Goal: Transaction & Acquisition: Purchase product/service

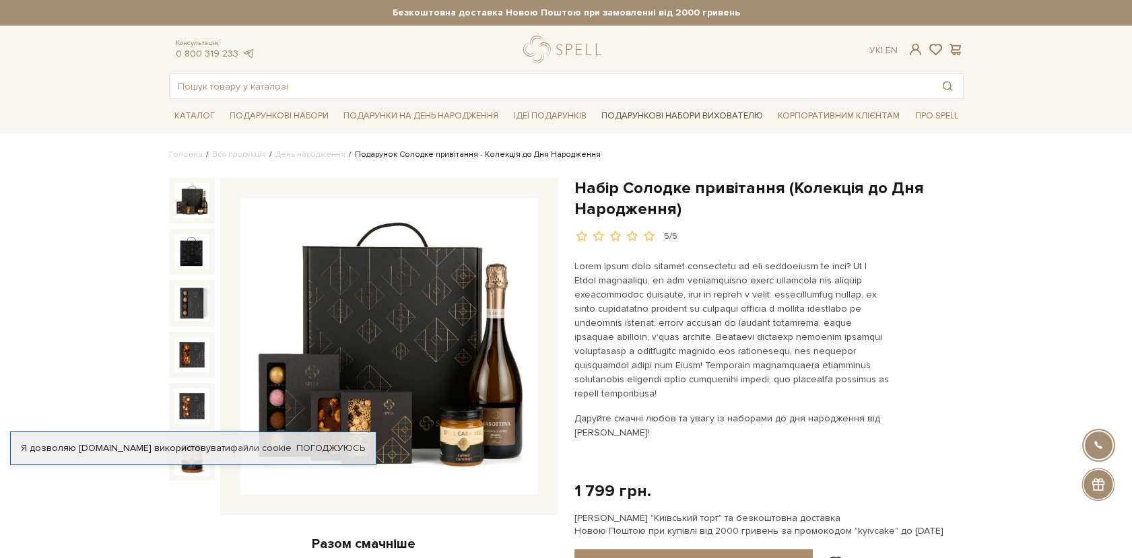
click at [649, 116] on link "Подарункові набори вихователю" at bounding box center [682, 115] width 172 height 23
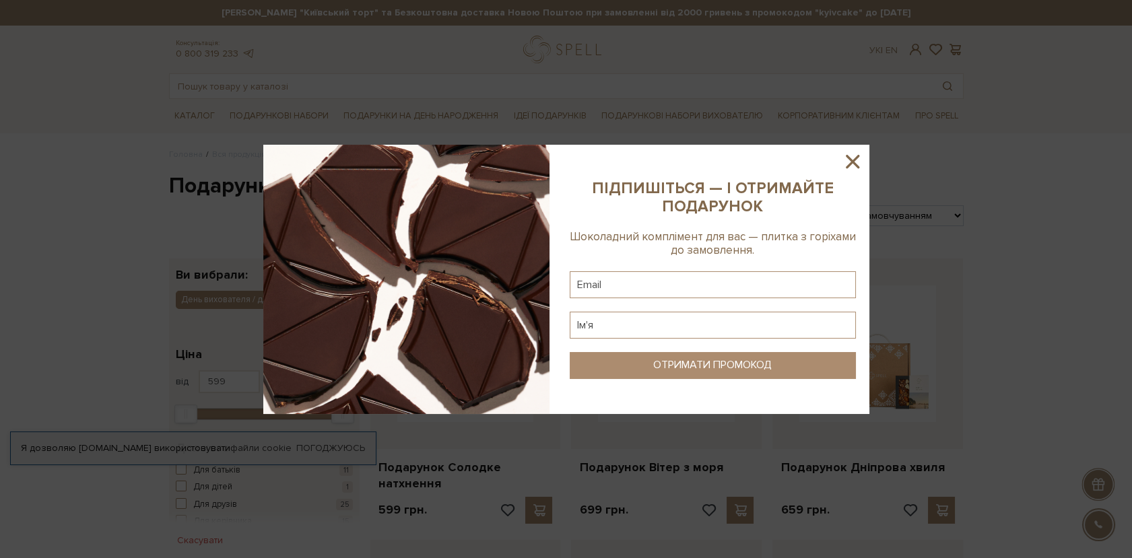
click at [849, 167] on icon at bounding box center [852, 161] width 23 height 23
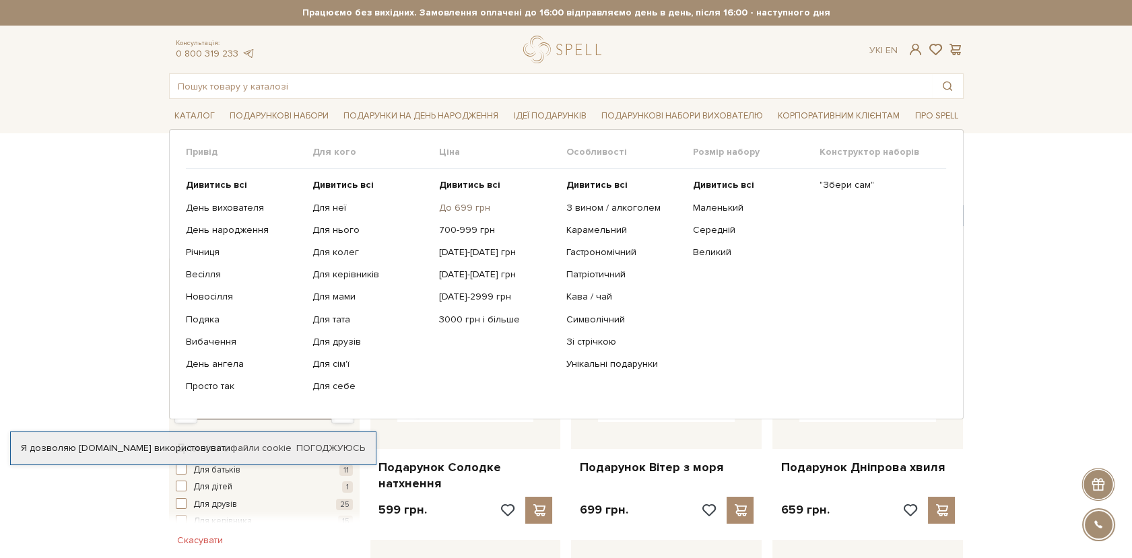
click at [459, 208] on link "До 699 грн" at bounding box center [497, 208] width 116 height 12
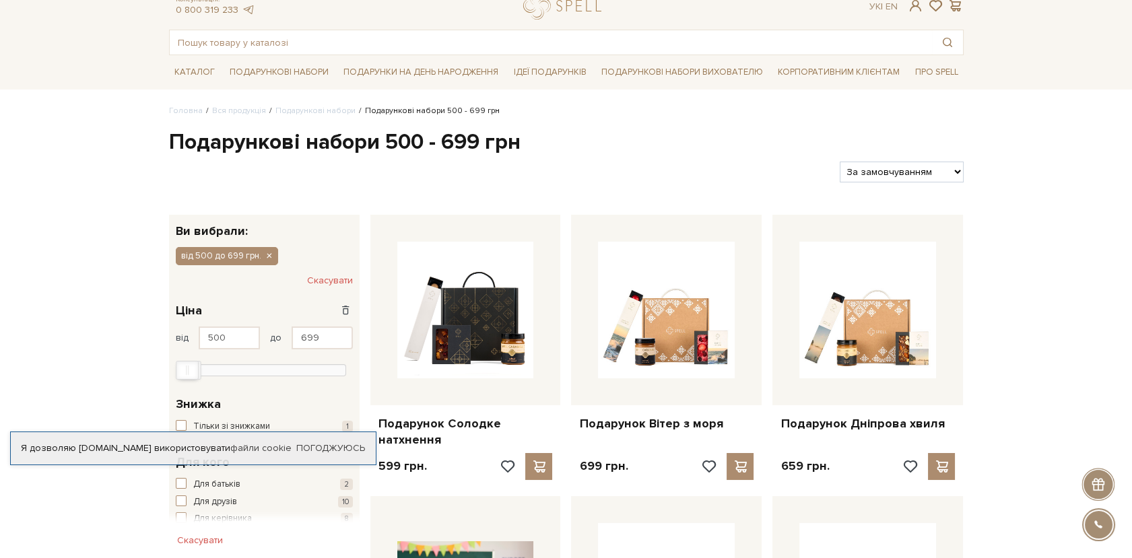
scroll to position [132, 0]
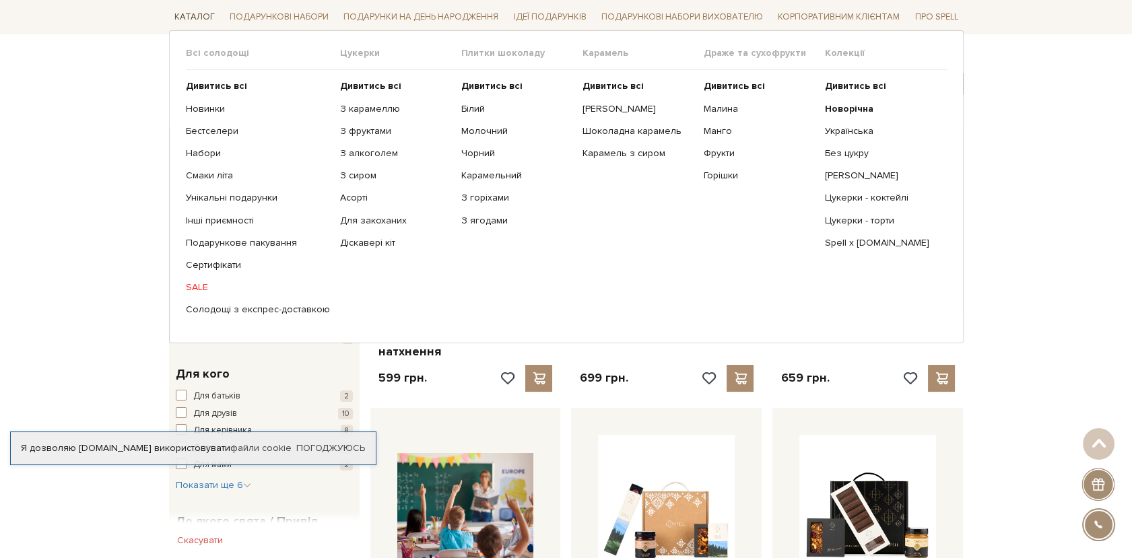
click at [210, 18] on link "Каталог" at bounding box center [194, 17] width 51 height 21
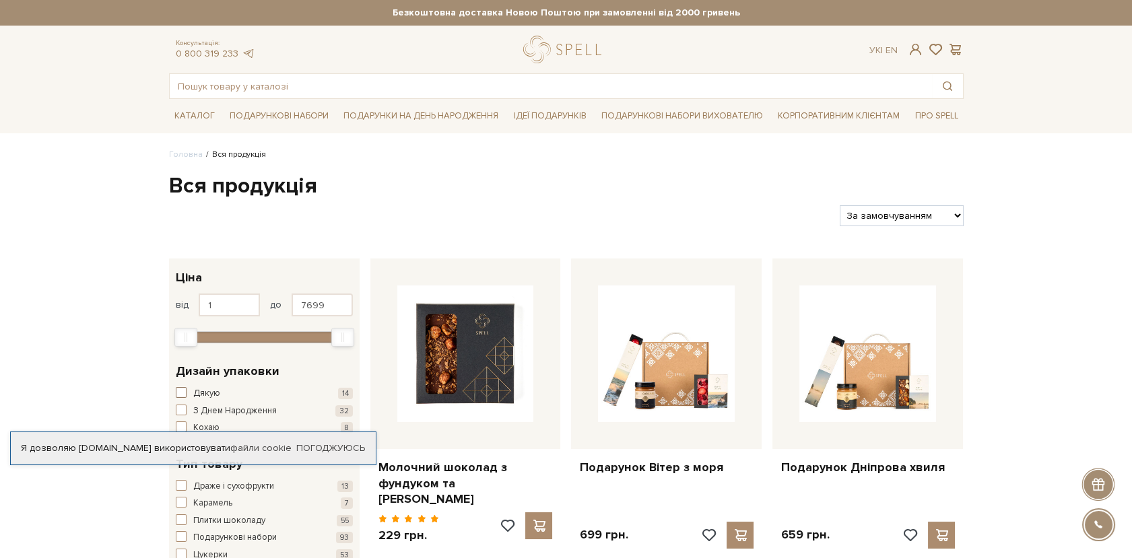
click at [178, 394] on span "button" at bounding box center [181, 392] width 11 height 11
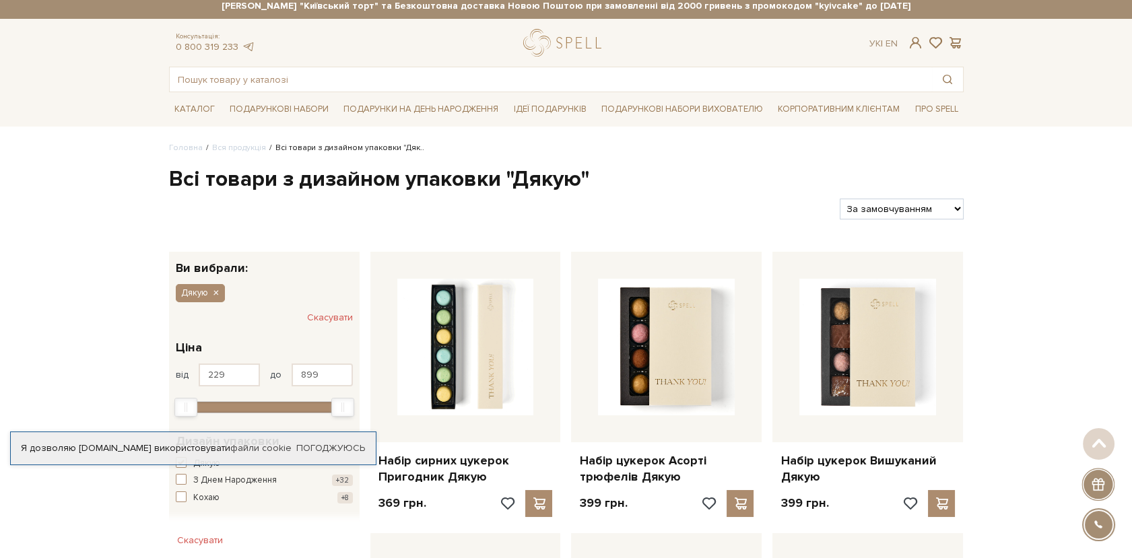
scroll to position [4, 0]
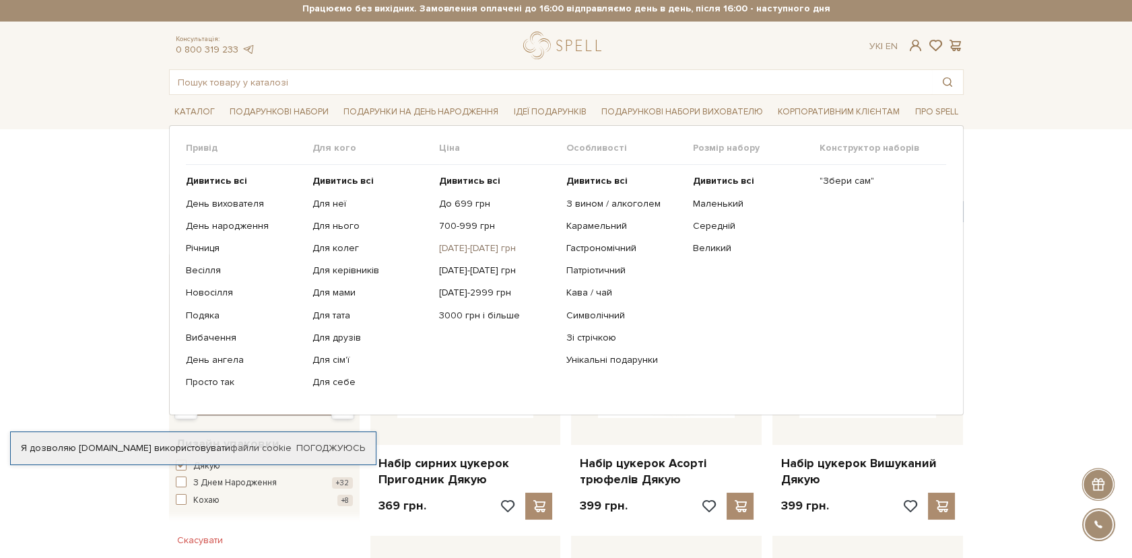
click at [450, 249] on link "[DATE]-[DATE] грн" at bounding box center [497, 248] width 116 height 12
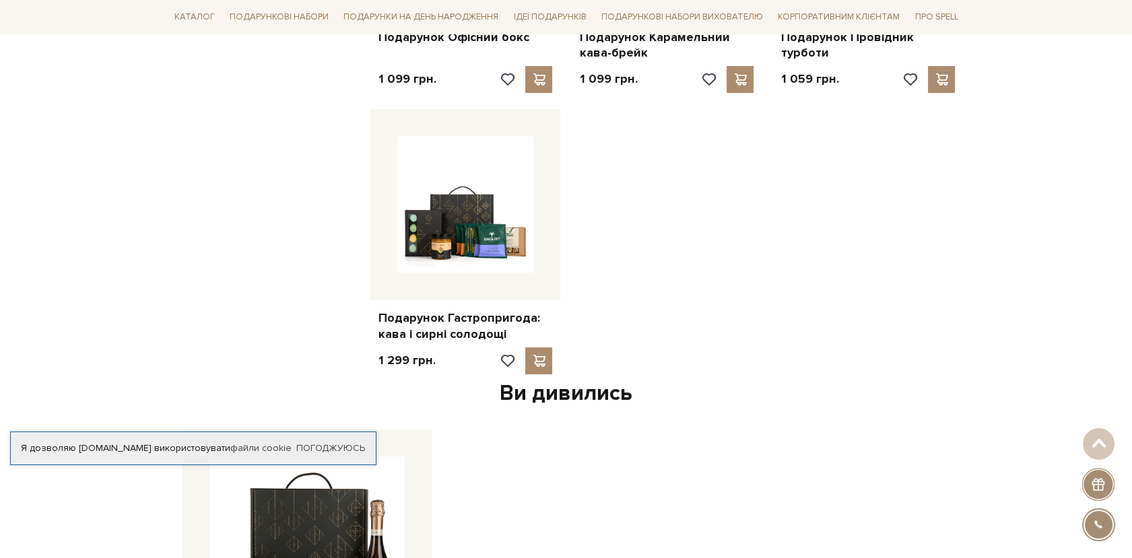
scroll to position [1277, 0]
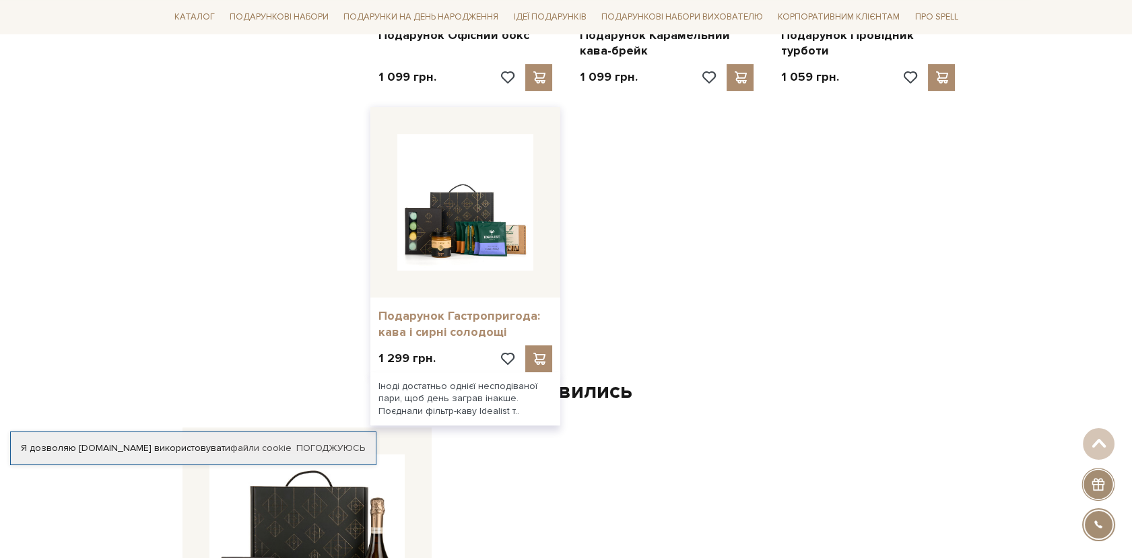
click at [465, 327] on link "Подарунок Гастропригода: кава і сирні солодощі" at bounding box center [465, 324] width 174 height 32
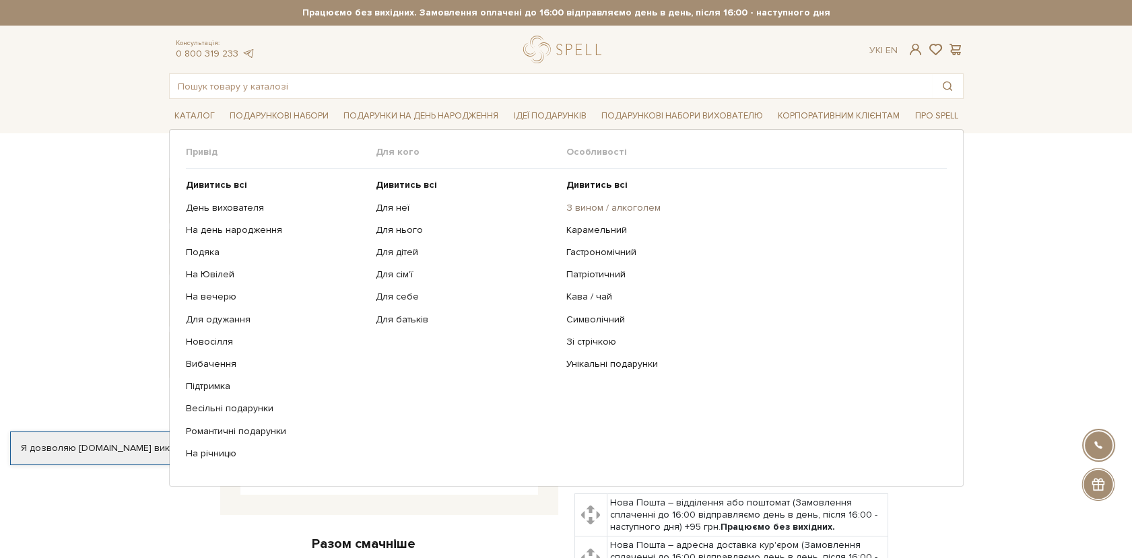
click at [595, 205] on link "З вином / алкоголем" at bounding box center [751, 208] width 370 height 12
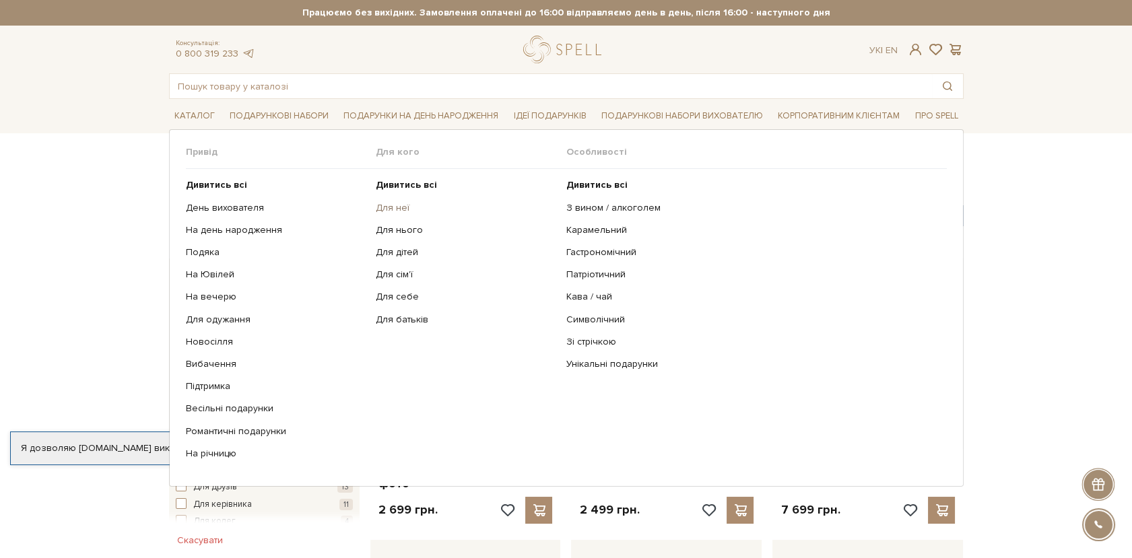
click at [384, 211] on link "Для неї" at bounding box center [466, 208] width 180 height 12
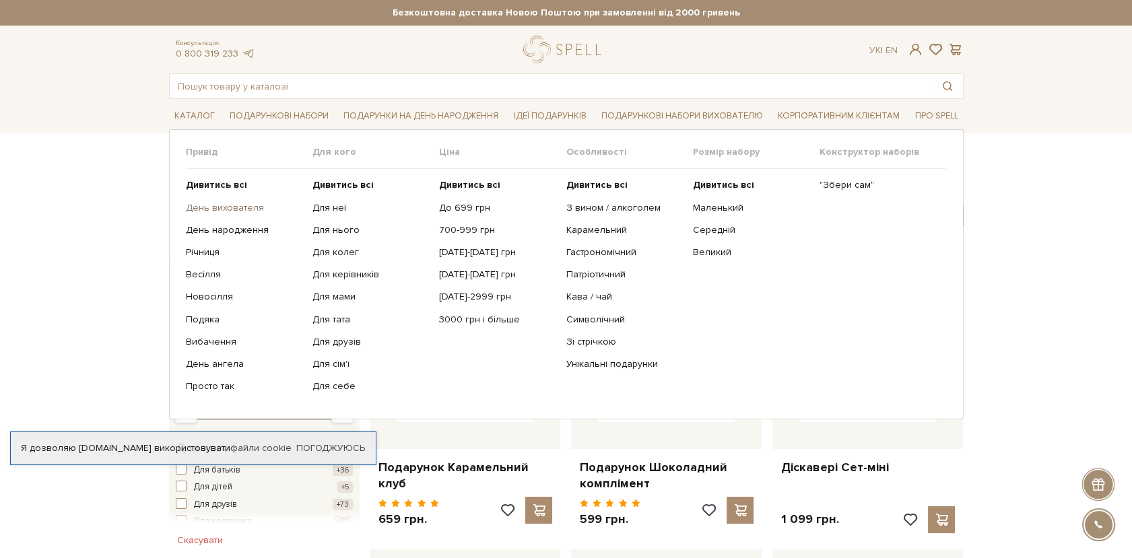
click at [222, 207] on link "День вихователя" at bounding box center [244, 208] width 116 height 12
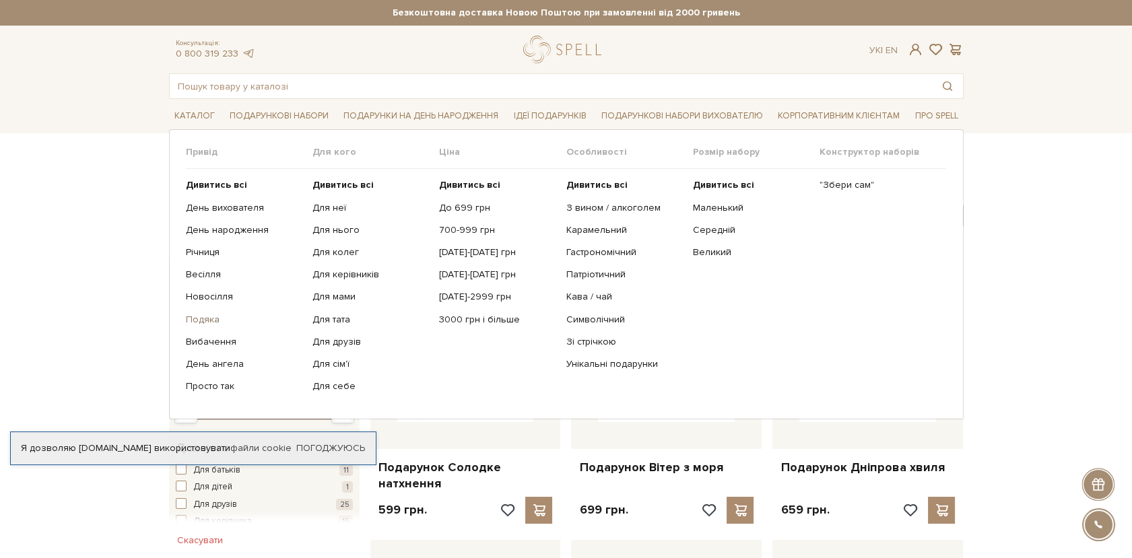
click at [203, 324] on link "Подяка" at bounding box center [244, 320] width 116 height 12
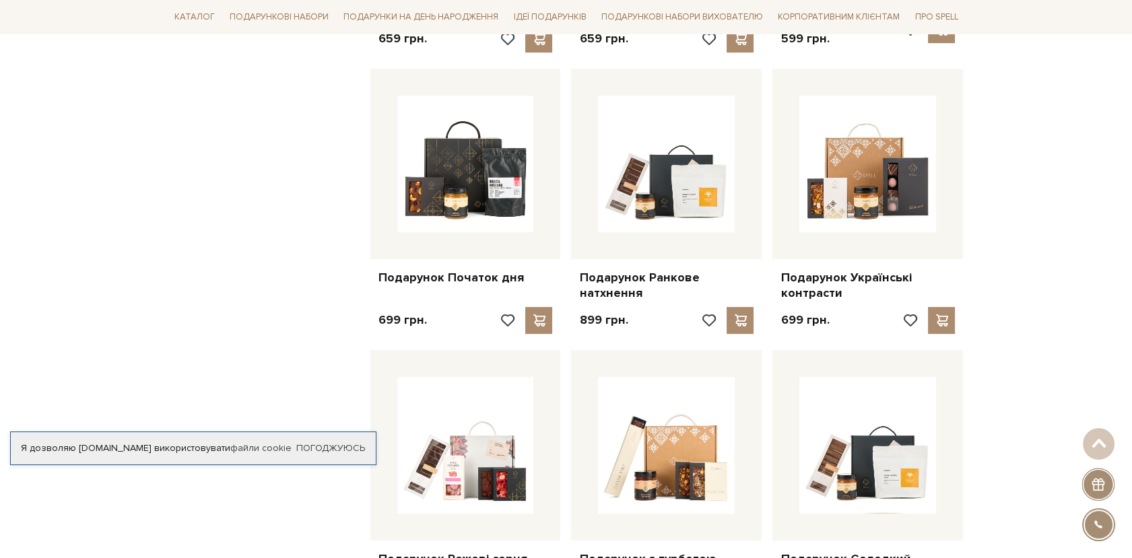
scroll to position [1067, 0]
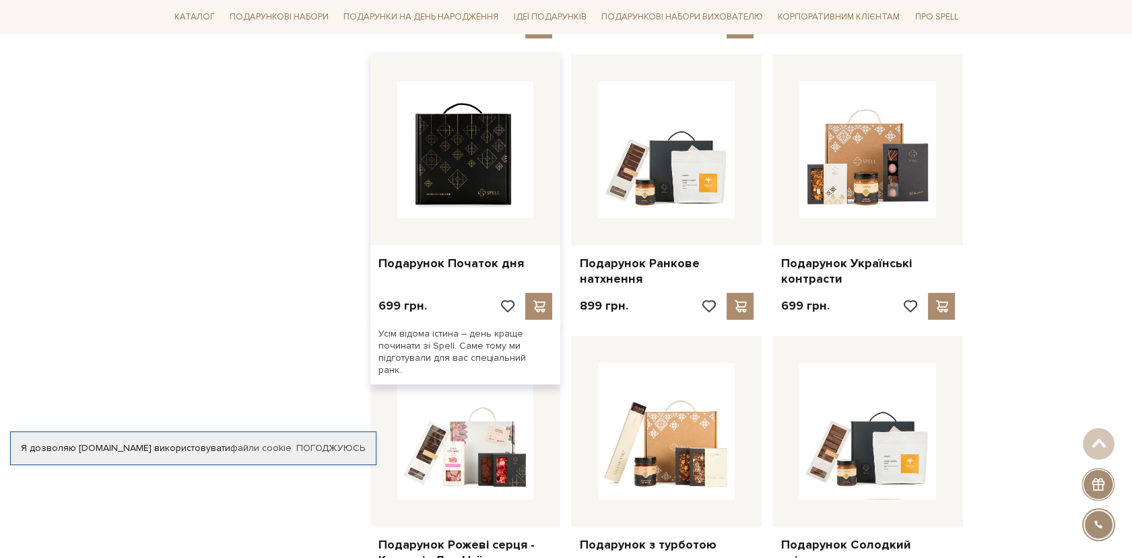
click at [488, 181] on img at bounding box center [465, 149] width 137 height 137
